Goal: Transaction & Acquisition: Purchase product/service

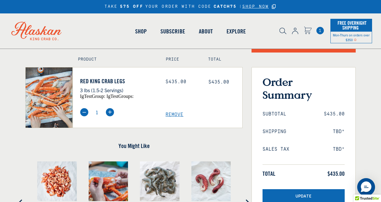
scroll to position [145, 0]
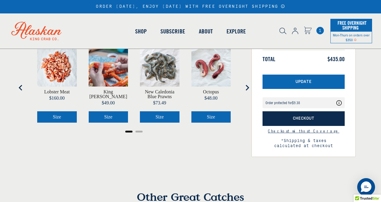
click at [303, 120] on span "Checkout" at bounding box center [303, 118] width 21 height 5
